Goal: Find specific page/section: Find specific page/section

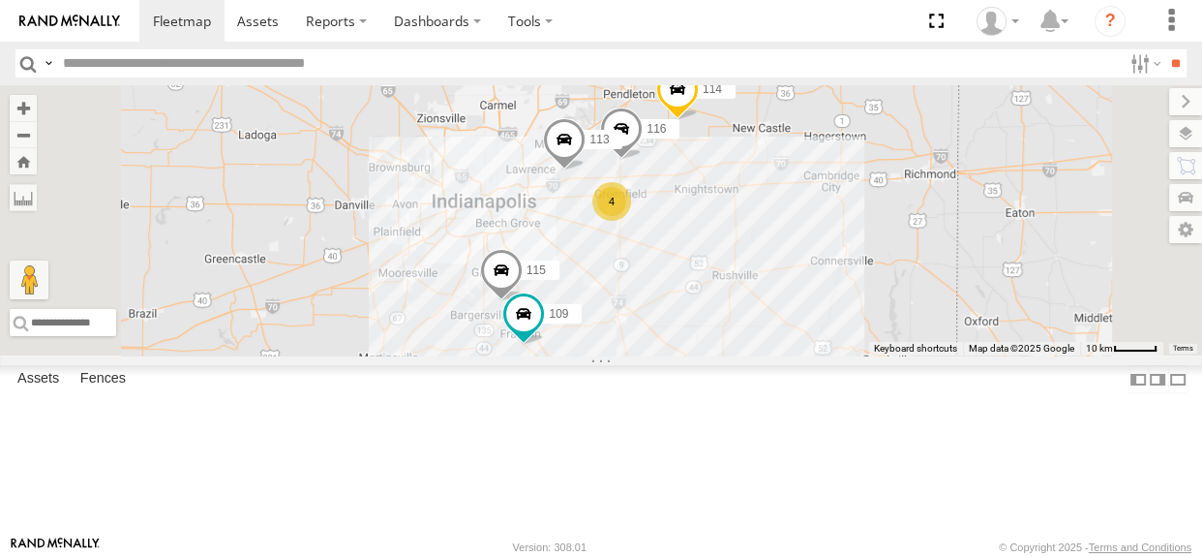
drag, startPoint x: 842, startPoint y: 335, endPoint x: 831, endPoint y: 338, distance: 11.0
click at [831, 338] on div "117 111 114 116 4 115 109 113" at bounding box center [601, 220] width 1202 height 270
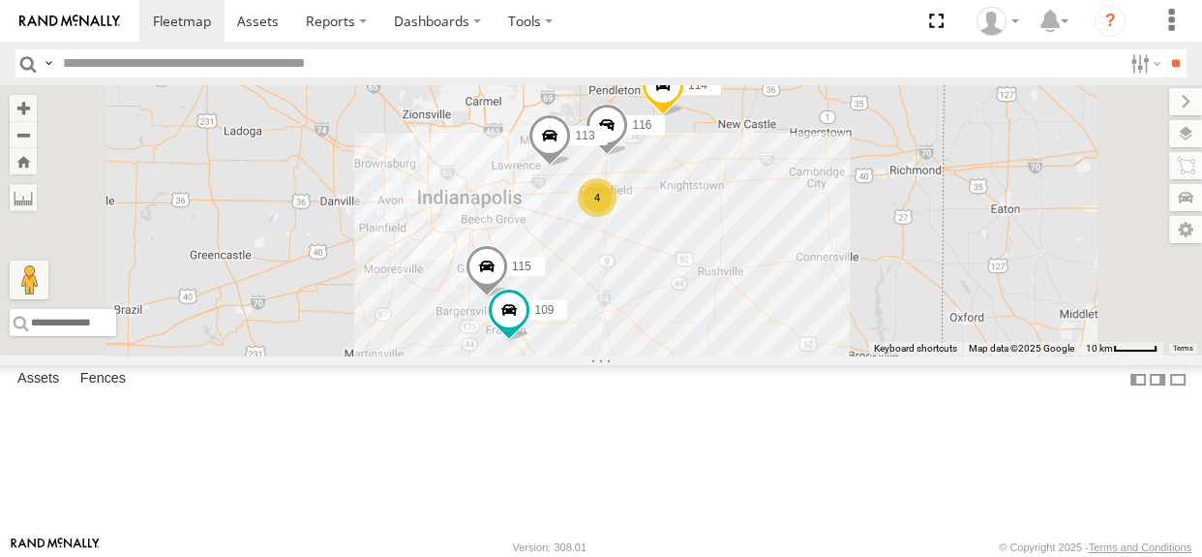
drag, startPoint x: 841, startPoint y: 344, endPoint x: 825, endPoint y: 339, distance: 17.2
click at [825, 339] on div "117 111 114 116 4 115 109 113" at bounding box center [601, 220] width 1202 height 270
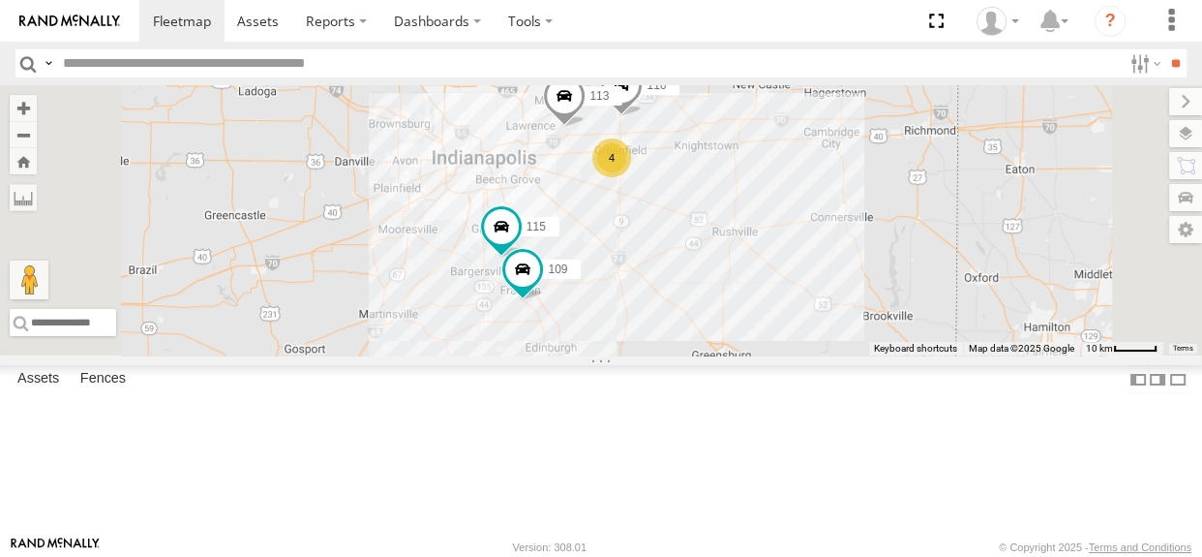
drag, startPoint x: 831, startPoint y: 459, endPoint x: 846, endPoint y: 415, distance: 45.9
click at [846, 355] on div "114 116 4 115 117 109 111 113" at bounding box center [601, 220] width 1202 height 270
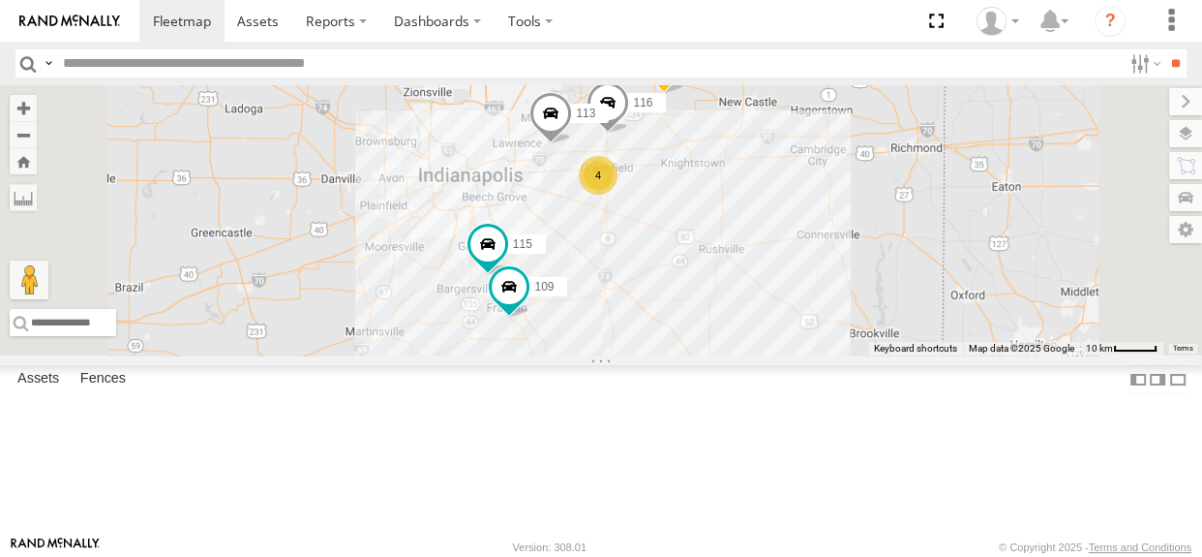
drag, startPoint x: 867, startPoint y: 342, endPoint x: 851, endPoint y: 360, distance: 24.7
click at [851, 355] on div "114 116 4 115 117 109 111 113" at bounding box center [601, 220] width 1202 height 270
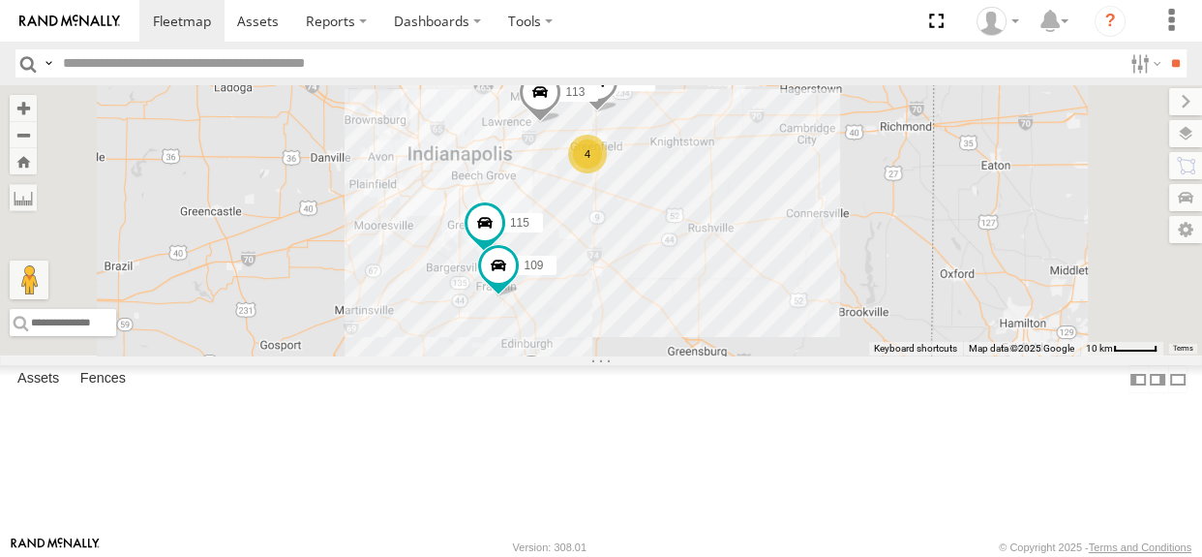
drag, startPoint x: 812, startPoint y: 308, endPoint x: 800, endPoint y: 286, distance: 24.3
click at [800, 286] on div "114 116 4 115 117 109 111 113" at bounding box center [601, 220] width 1202 height 270
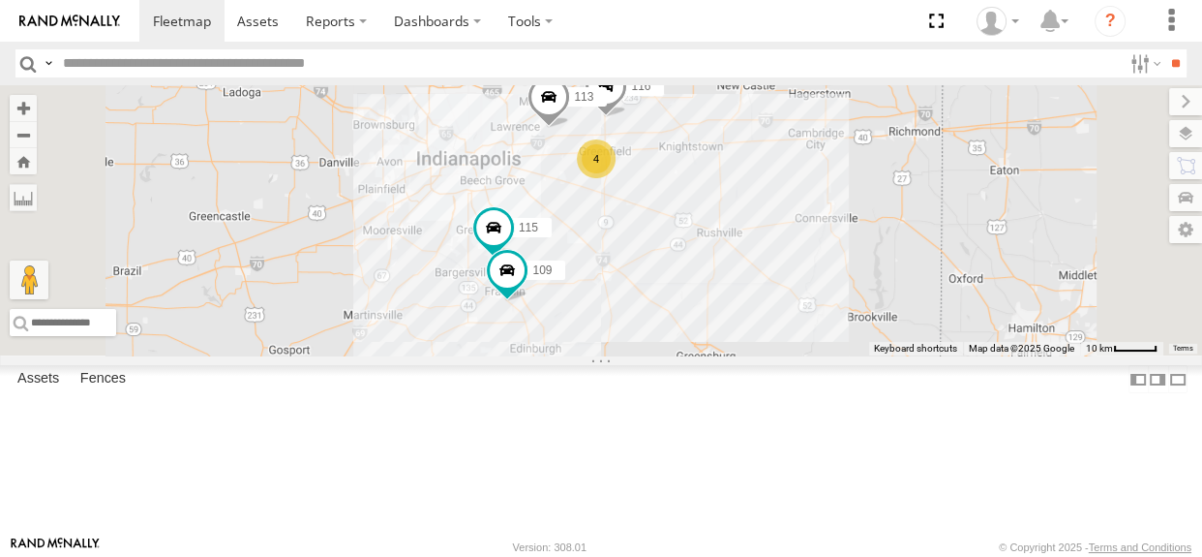
drag, startPoint x: 783, startPoint y: 281, endPoint x: 798, endPoint y: 286, distance: 15.3
click at [798, 286] on div "114 116 4 115 117 109 111 113" at bounding box center [601, 220] width 1202 height 270
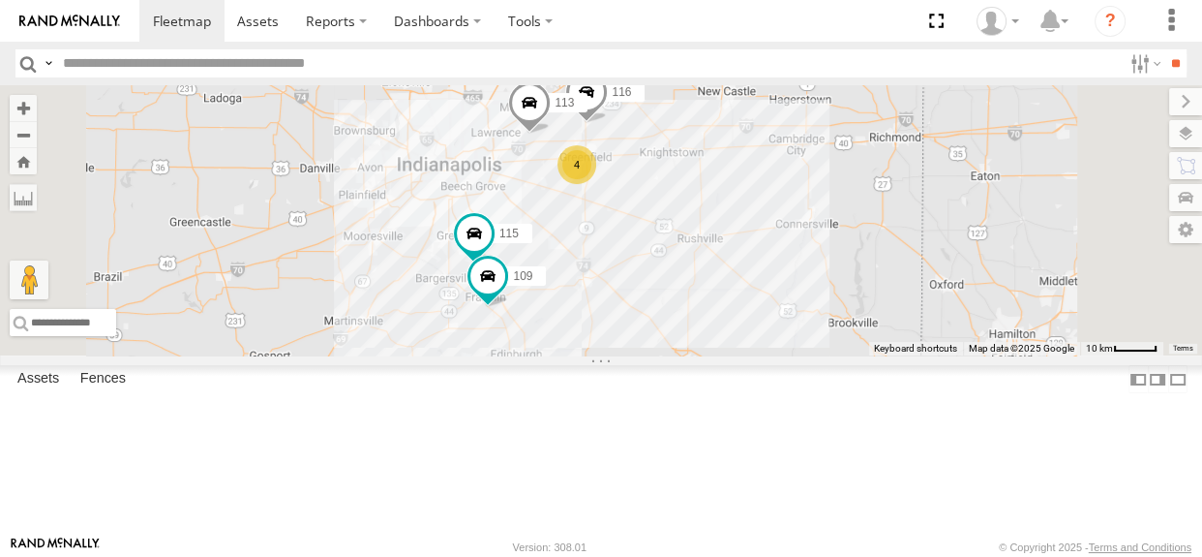
drag, startPoint x: 880, startPoint y: 297, endPoint x: 852, endPoint y: 326, distance: 40.4
click at [852, 326] on div "114 116 115 117 109 111 113 4" at bounding box center [601, 220] width 1202 height 270
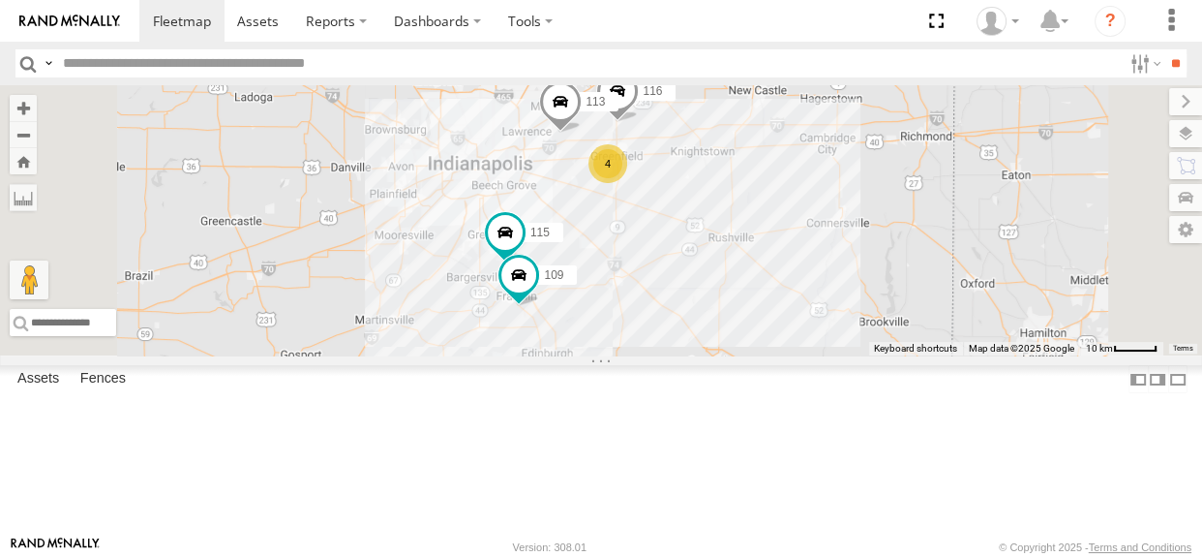
drag, startPoint x: 859, startPoint y: 278, endPoint x: 892, endPoint y: 277, distance: 32.9
click at [892, 277] on div "114 116 115 117 109 111 113 4" at bounding box center [601, 220] width 1202 height 270
click at [811, 298] on div "114 116 115 117 109 111 113 4" at bounding box center [601, 220] width 1202 height 270
click at [795, 286] on div "114 116 115 117 109 111 113 4" at bounding box center [601, 220] width 1202 height 270
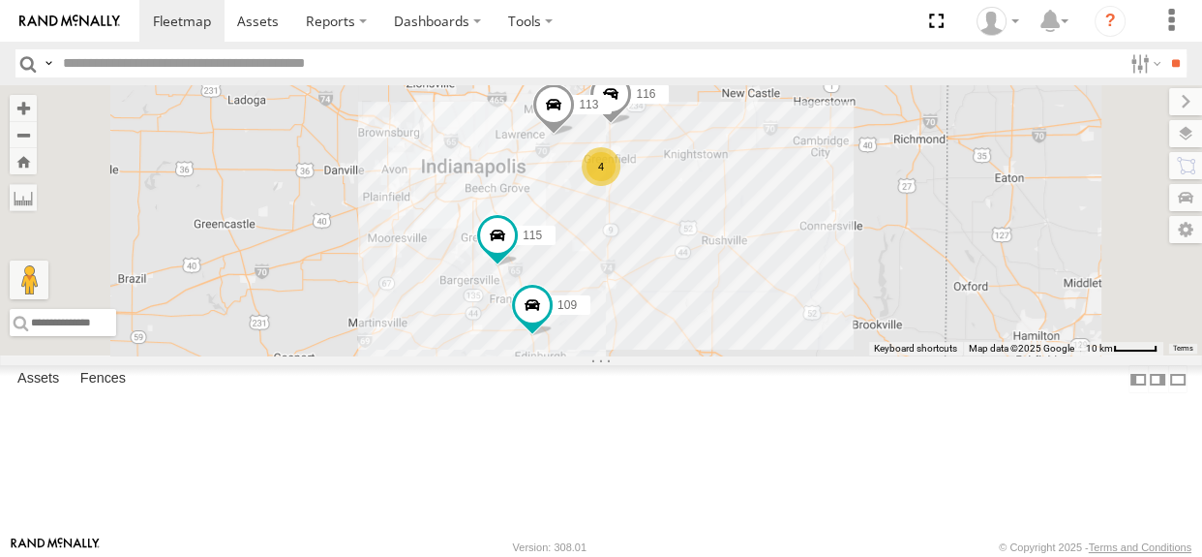
drag, startPoint x: 826, startPoint y: 310, endPoint x: 814, endPoint y: 310, distance: 11.6
click at [814, 310] on div "114 116 4 115 117 109 113" at bounding box center [601, 220] width 1202 height 270
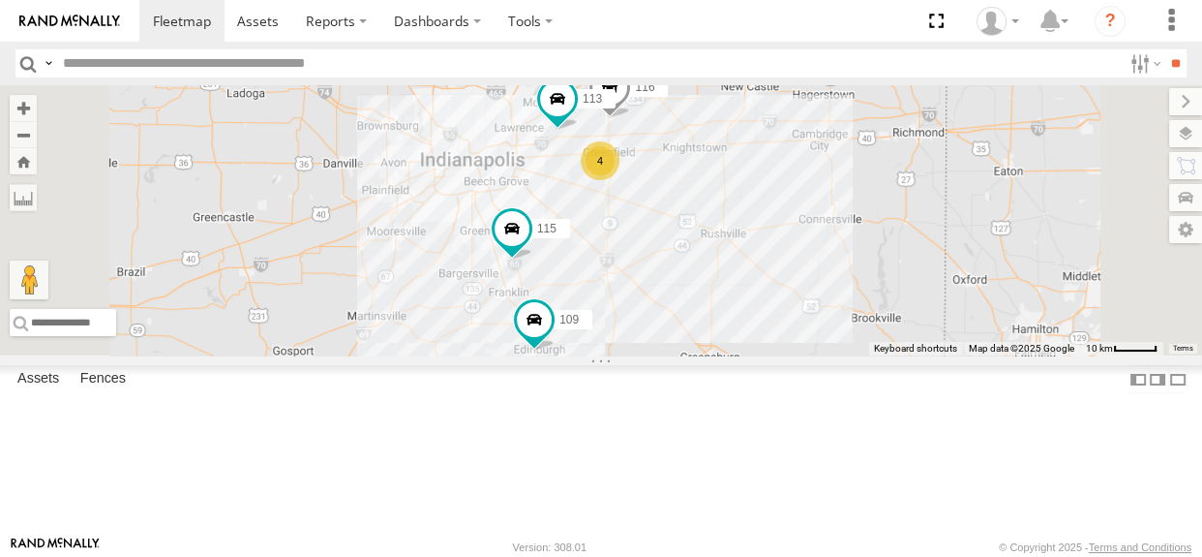
click at [828, 291] on div "114 116 4 115 117 109 113" at bounding box center [601, 220] width 1202 height 270
click at [870, 281] on div "114 116 4 115 117 109 113" at bounding box center [601, 220] width 1202 height 270
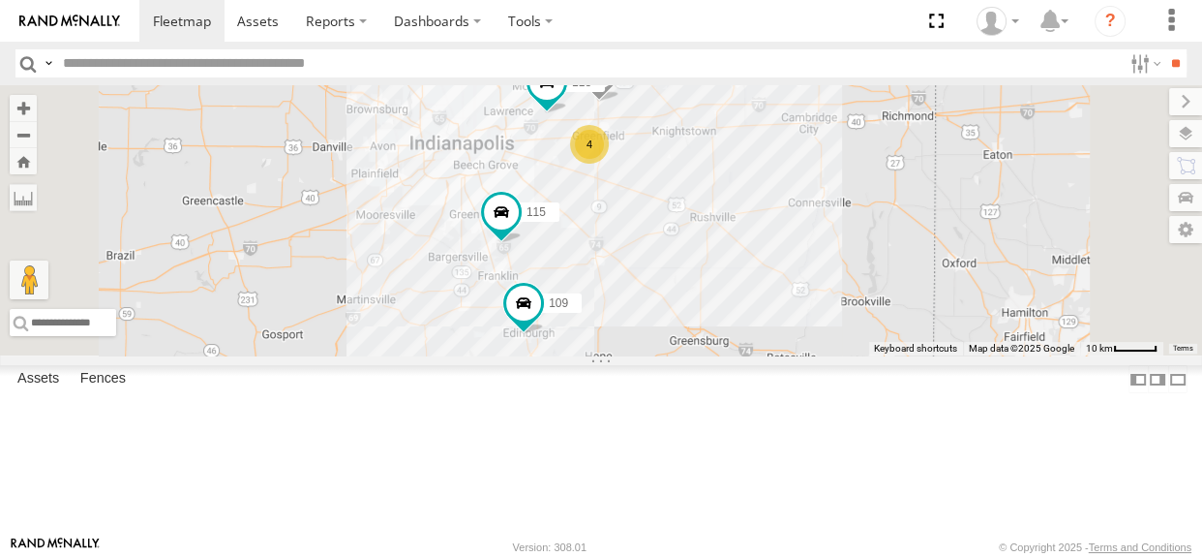
drag, startPoint x: 799, startPoint y: 353, endPoint x: 787, endPoint y: 331, distance: 25.6
click at [787, 331] on div "114 116 4 115 117 109 113" at bounding box center [601, 220] width 1202 height 270
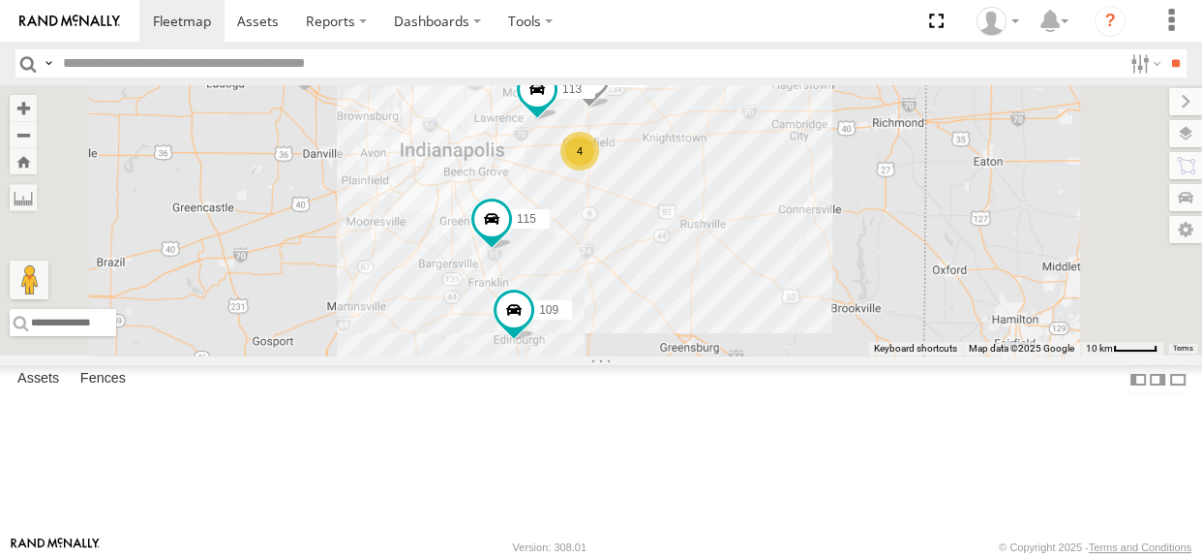
drag, startPoint x: 798, startPoint y: 265, endPoint x: 793, endPoint y: 275, distance: 11.3
click at [793, 275] on div "114 116 4 115 117 109 113" at bounding box center [601, 220] width 1202 height 270
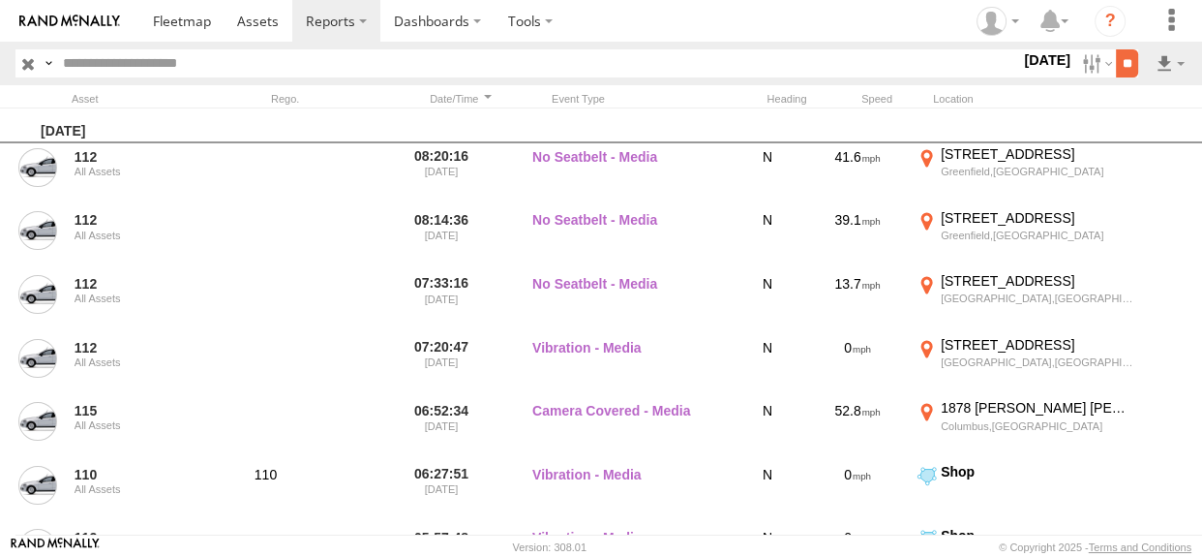
click at [1117, 64] on input "**" at bounding box center [1127, 63] width 22 height 28
